Goal: Entertainment & Leisure: Consume media (video, audio)

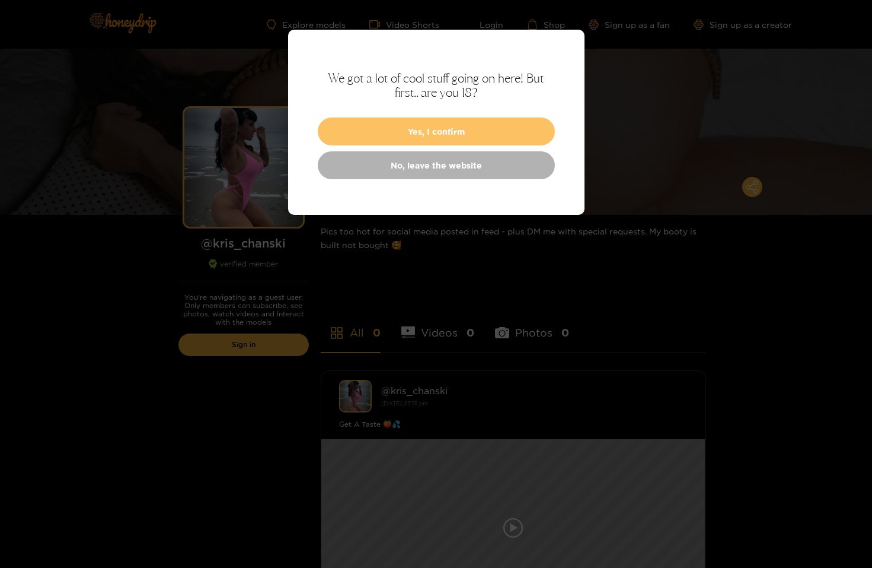
click at [428, 138] on button "Yes, I confirm" at bounding box center [436, 131] width 237 height 28
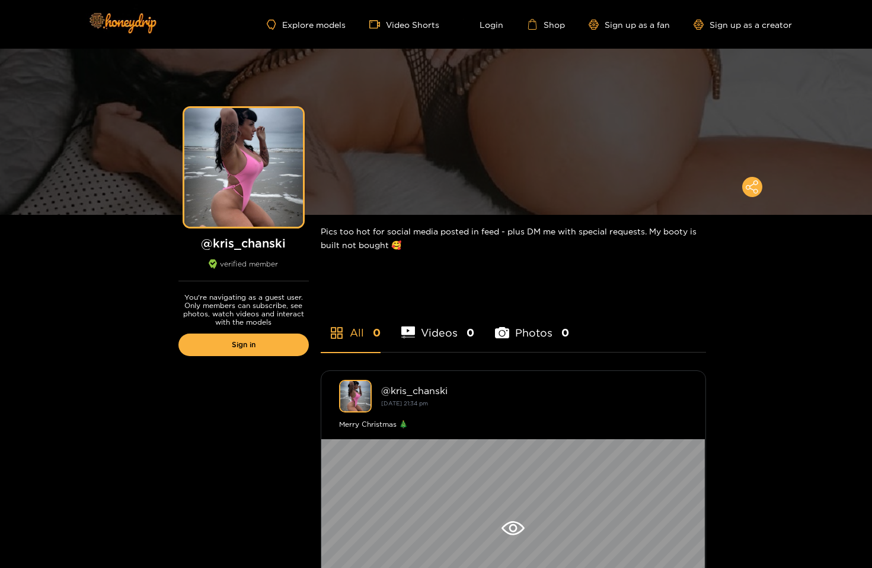
click at [435, 336] on li "Videos 0" at bounding box center [438, 324] width 74 height 53
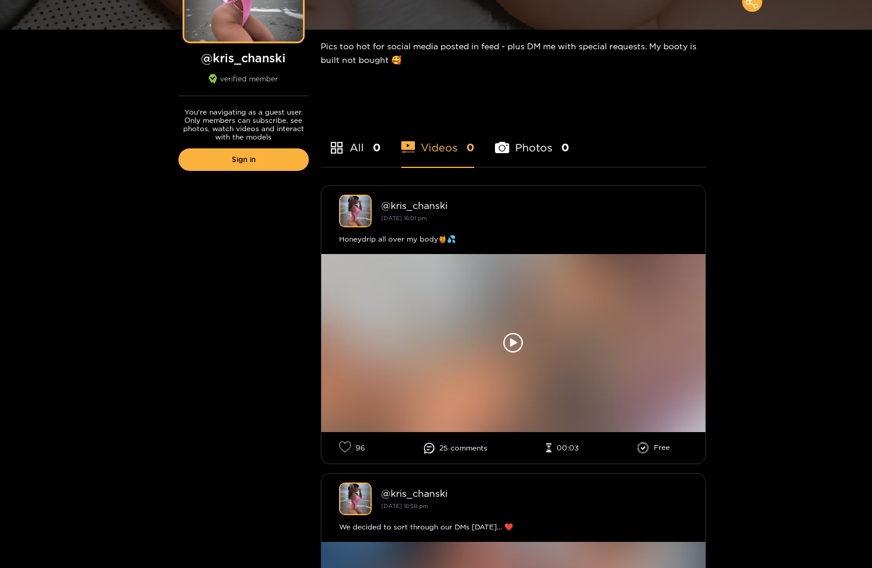
scroll to position [186, 0]
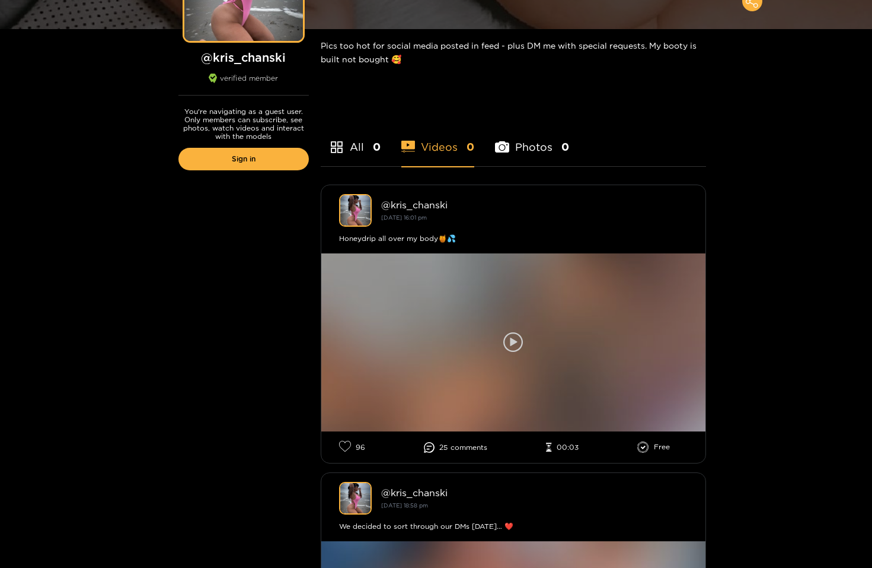
click at [514, 343] on icon at bounding box center [513, 341] width 7 height 9
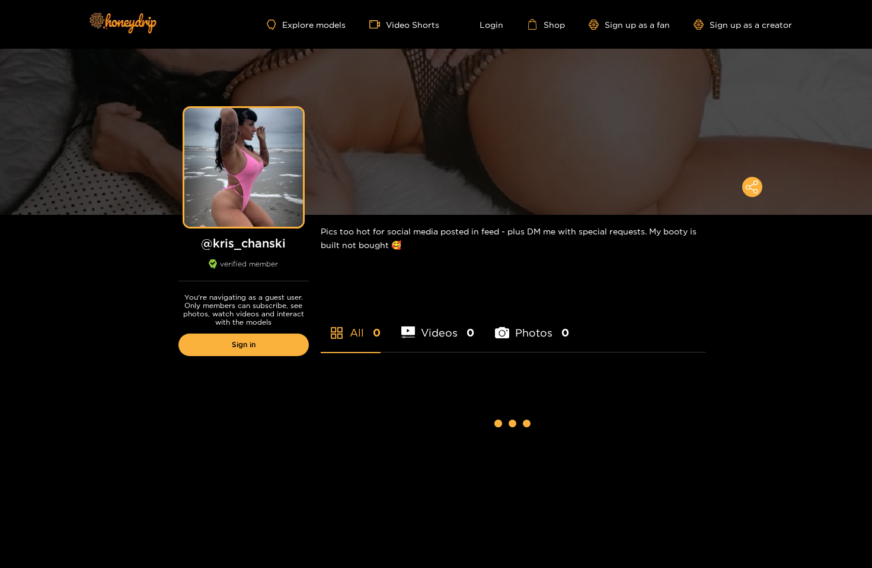
click at [430, 332] on li "Videos 0" at bounding box center [438, 324] width 74 height 53
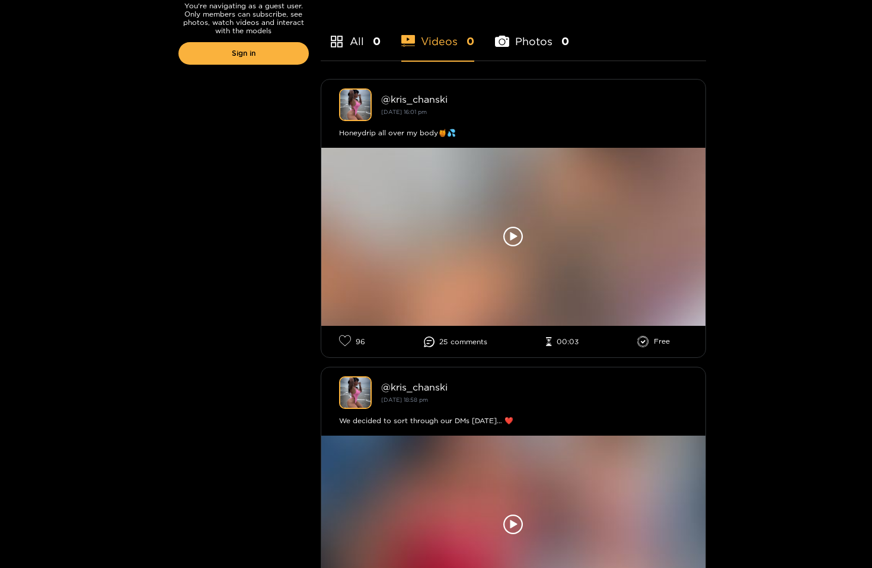
scroll to position [293, 0]
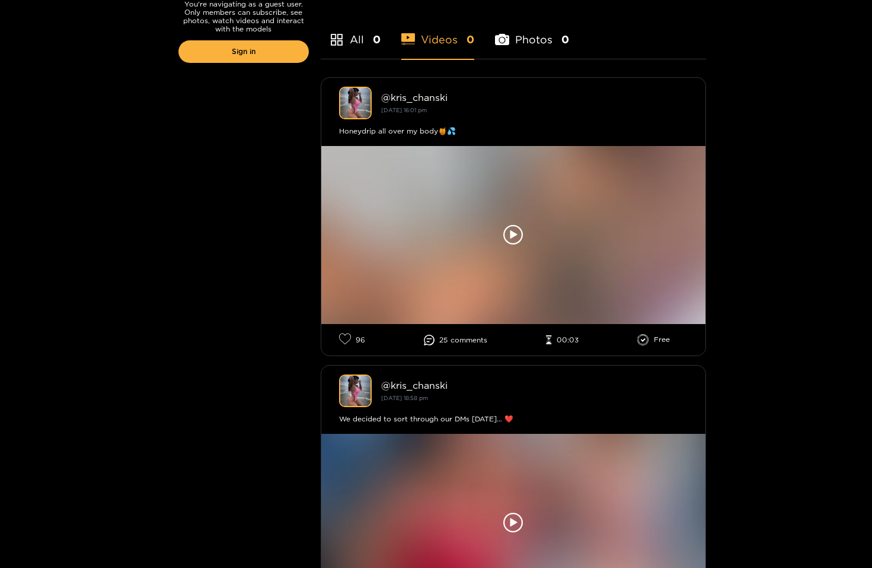
click at [461, 342] on span "comment s" at bounding box center [469, 340] width 37 height 8
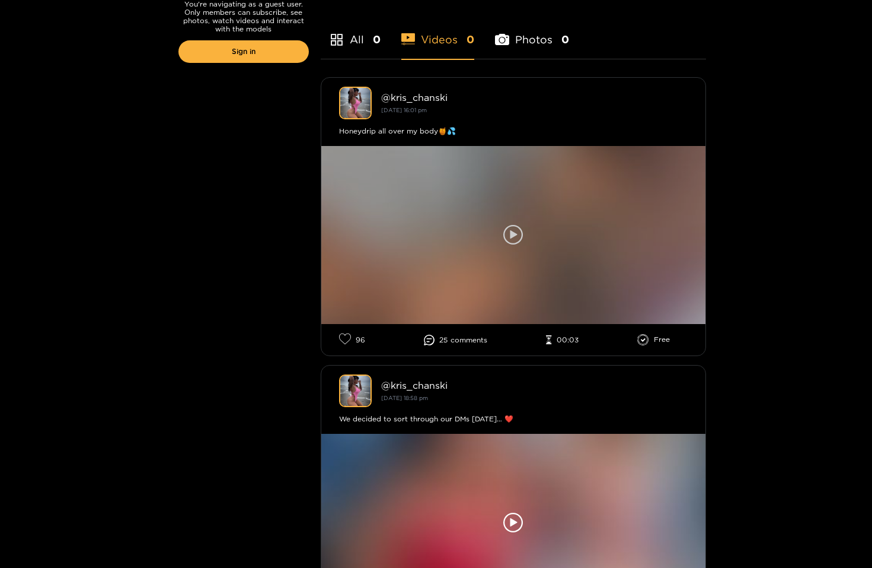
click at [496, 190] on div at bounding box center [513, 235] width 384 height 178
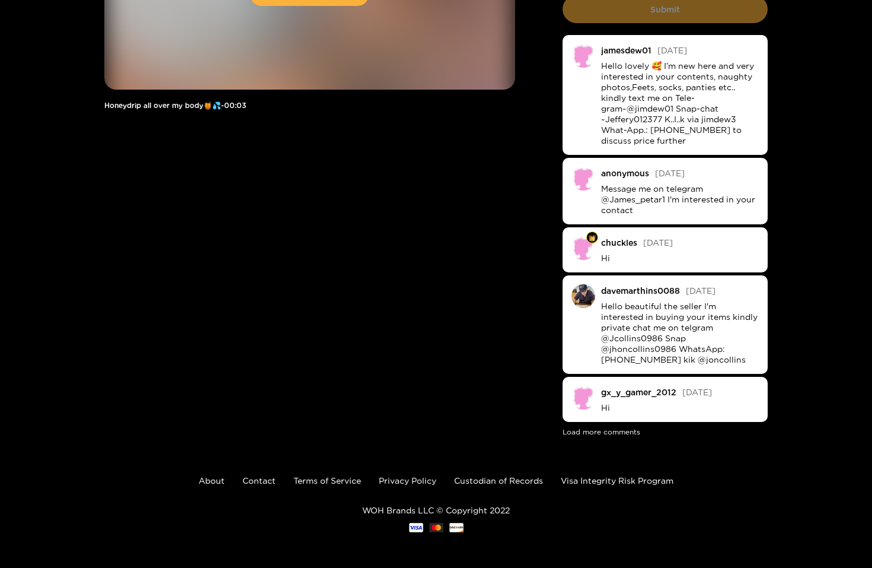
scroll to position [190, 0]
